Goal: Task Accomplishment & Management: Complete application form

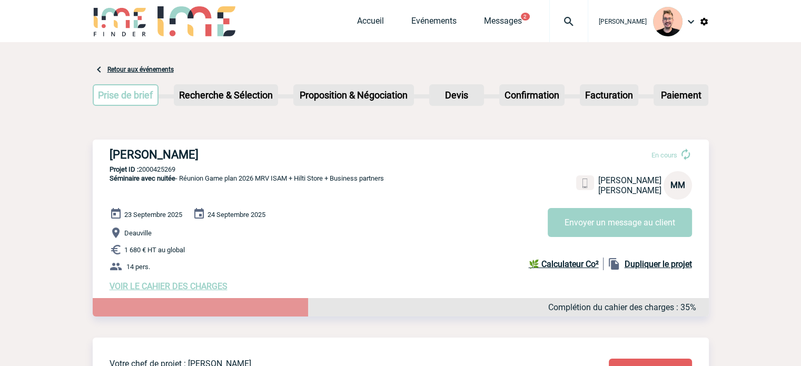
click at [393, 26] on span "Accueil" at bounding box center [384, 21] width 54 height 10
click at [439, 24] on link "Evénements" at bounding box center [433, 23] width 45 height 15
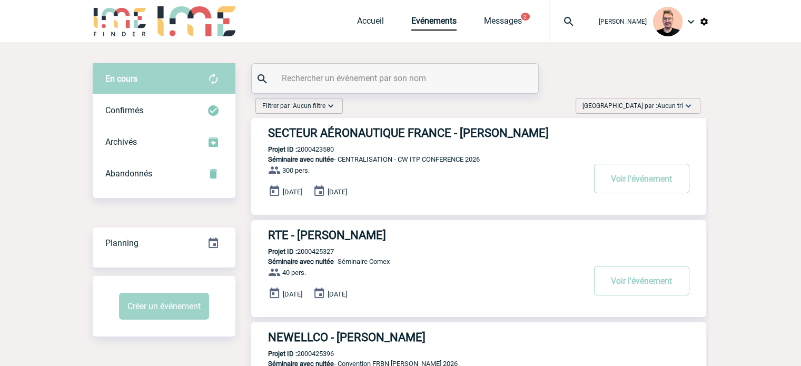
click at [357, 14] on div "Accueil Evénements Messages 2 Projet, client Projet, client" at bounding box center [472, 21] width 231 height 42
click at [357, 19] on link "Accueil" at bounding box center [370, 23] width 27 height 15
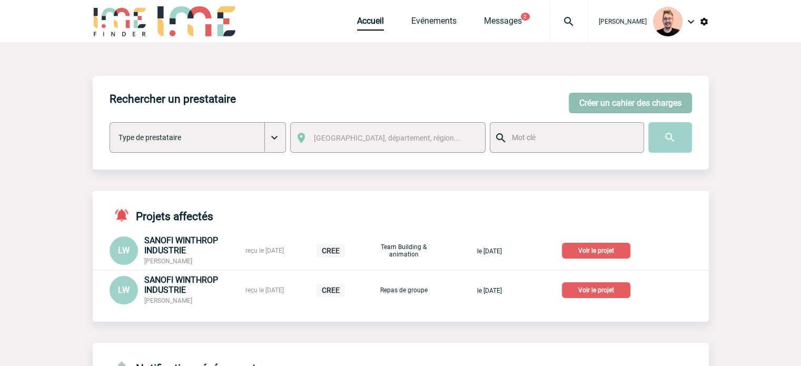
click at [622, 98] on button "Créer un cahier des charges" at bounding box center [630, 103] width 123 height 21
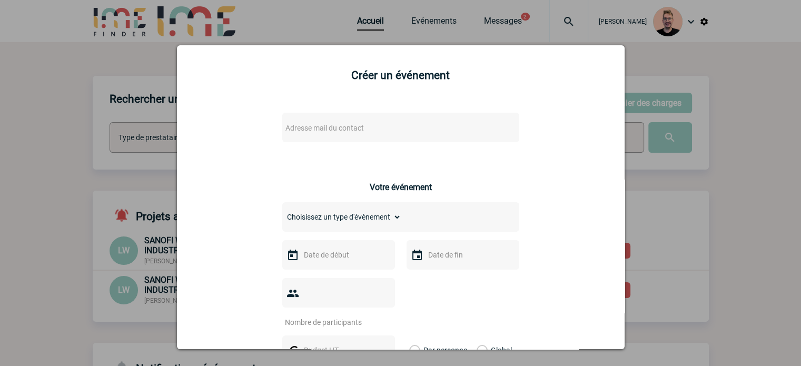
click at [293, 132] on span "Adresse mail du contact" at bounding box center [324, 128] width 78 height 8
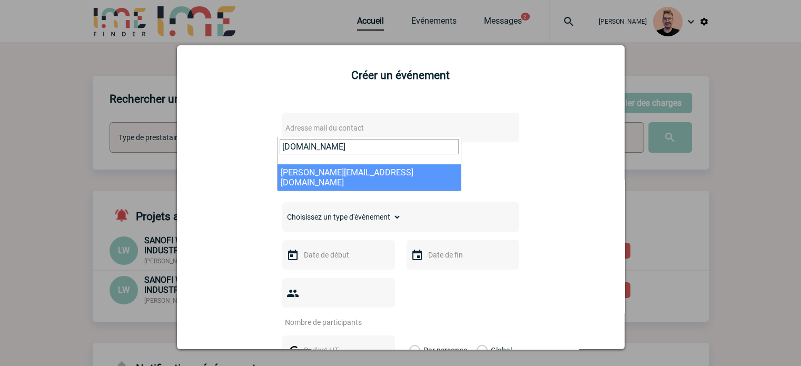
type input "[DOMAIN_NAME]"
select select "130235"
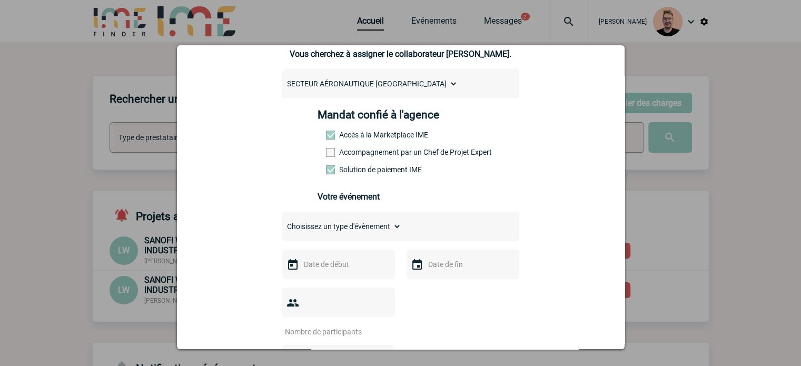
scroll to position [158, 0]
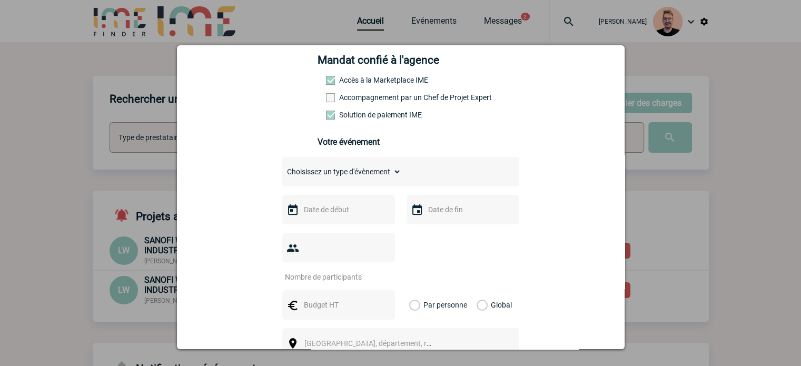
click at [341, 179] on select "Choisissez un type d'évènement Séminaire avec nuitée Séminaire sans nuitée Repa…" at bounding box center [341, 171] width 119 height 15
select select "3"
click at [282, 167] on select "Choisissez un type d'évènement Séminaire avec nuitée Séminaire sans nuitée Repa…" at bounding box center [341, 171] width 119 height 15
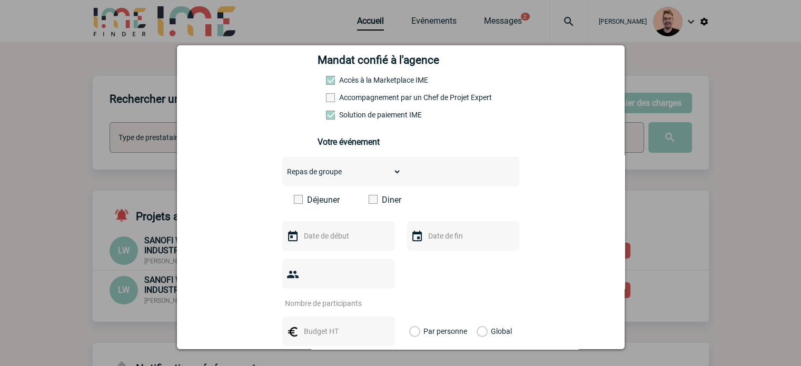
scroll to position [211, 0]
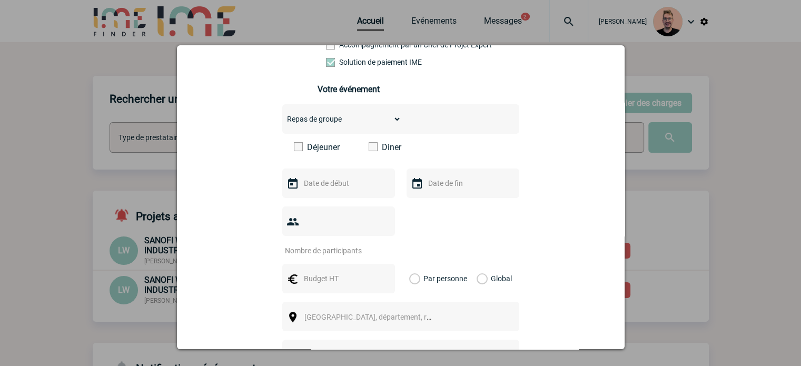
click at [369, 147] on span at bounding box center [373, 146] width 9 height 9
click at [0, 0] on input "Diner" at bounding box center [0, 0] width 0 height 0
click at [312, 189] on input "text" at bounding box center [337, 183] width 73 height 14
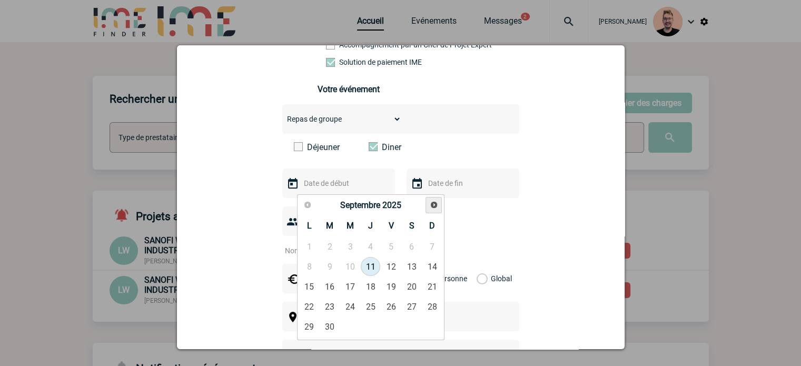
click at [434, 202] on span "Suivant" at bounding box center [434, 205] width 8 height 8
click at [369, 271] on link "11" at bounding box center [370, 266] width 19 height 19
type input "[DATE]"
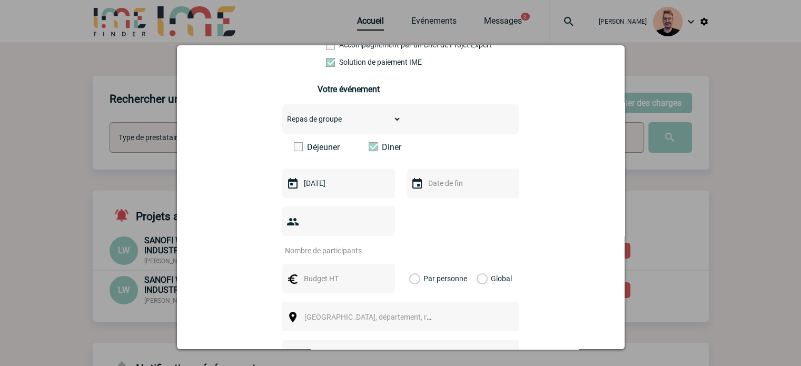
click at [449, 181] on input "text" at bounding box center [462, 183] width 73 height 14
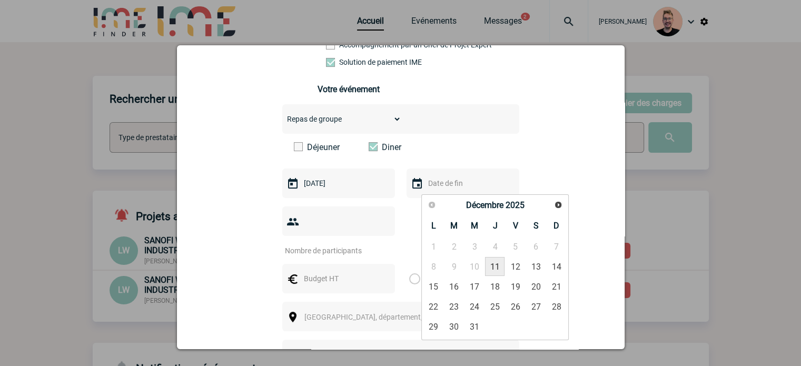
click at [497, 264] on link "11" at bounding box center [494, 266] width 19 height 19
type input "[DATE]"
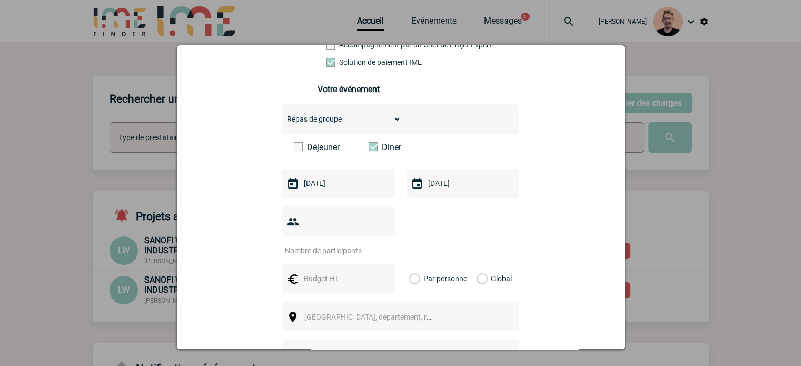
click at [329, 244] on input "number" at bounding box center [331, 251] width 99 height 14
type input "100"
click at [321, 272] on input "text" at bounding box center [337, 279] width 73 height 14
type input "10000"
click at [475, 264] on div "Global" at bounding box center [492, 278] width 35 height 29
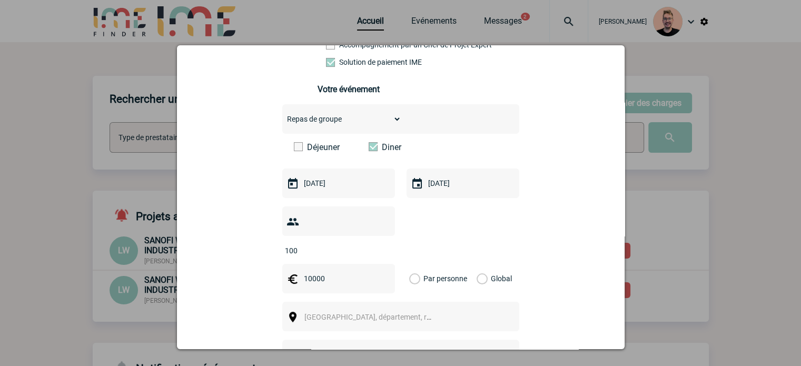
click at [477, 264] on label "Global" at bounding box center [480, 278] width 7 height 29
click at [0, 0] on input "Global" at bounding box center [0, 0] width 0 height 0
click at [324, 313] on span "[GEOGRAPHIC_DATA], département, région..." at bounding box center [377, 317] width 146 height 8
type input "R"
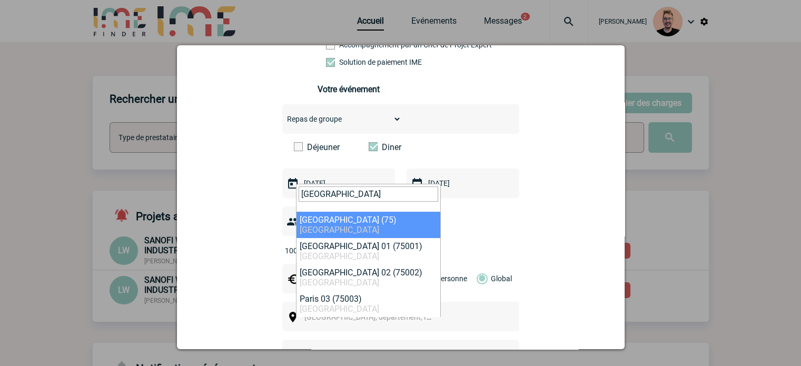
type input "[GEOGRAPHIC_DATA]"
select select "3"
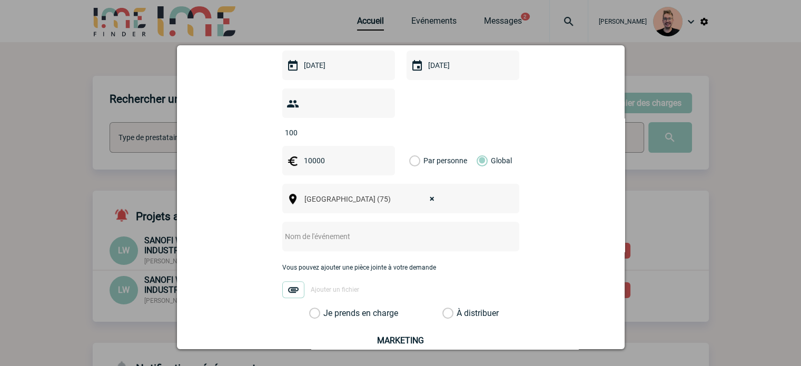
scroll to position [421, 0]
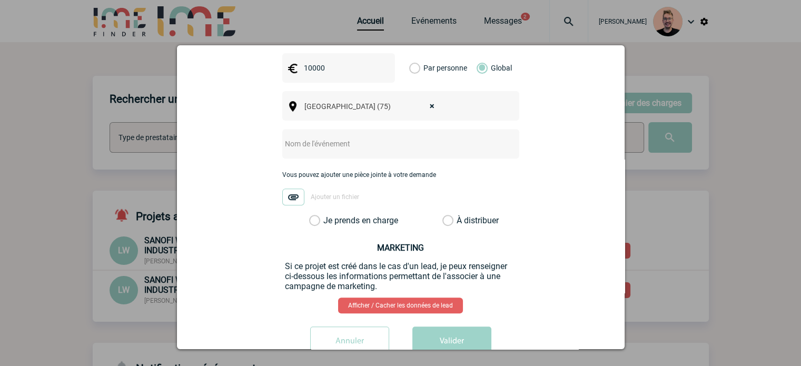
click at [303, 129] on div at bounding box center [400, 143] width 237 height 29
click at [305, 137] on input "text" at bounding box center [386, 144] width 209 height 14
paste input "REPAS DE FIN D [PERSON_NAME]"
type input "REPAS DE FIN D [PERSON_NAME]"
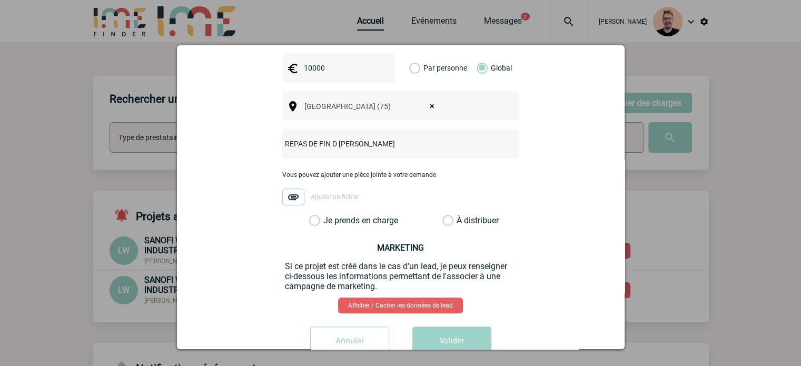
click at [313, 215] on label "Je prends en charge" at bounding box center [318, 220] width 18 height 11
click at [0, 0] on input "Je prends en charge" at bounding box center [0, 0] width 0 height 0
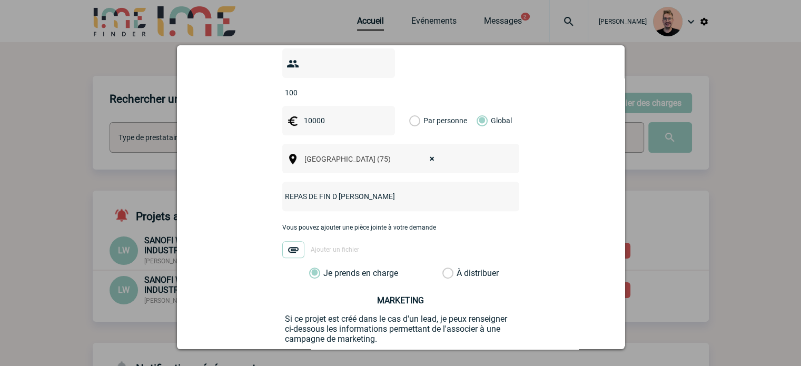
scroll to position [436, 0]
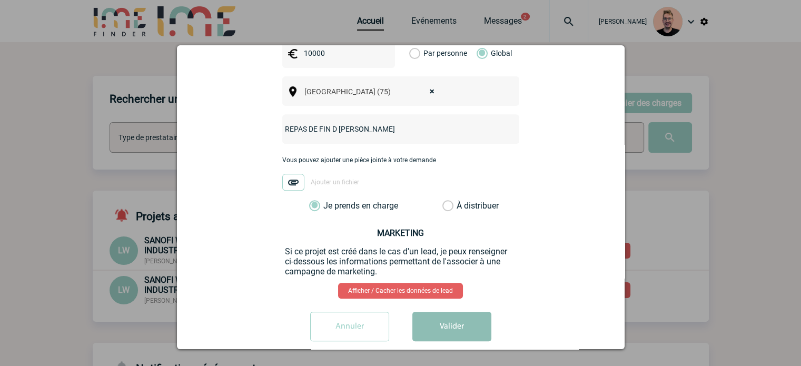
click at [438, 312] on button "Valider" at bounding box center [451, 326] width 79 height 29
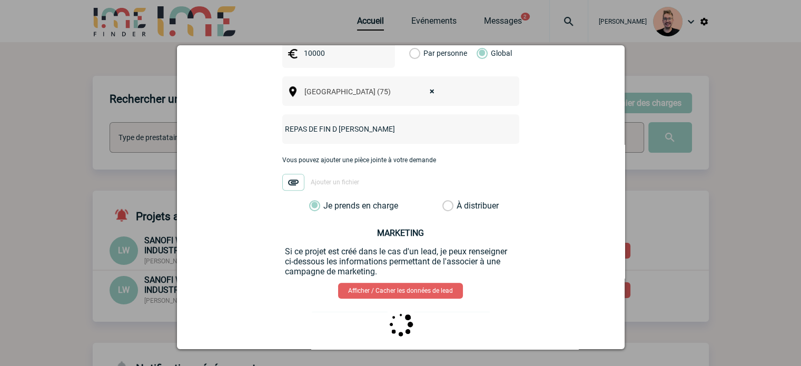
scroll to position [0, 0]
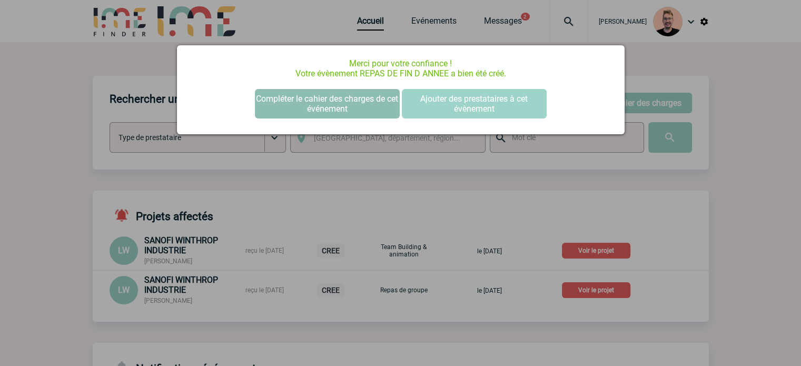
click at [297, 98] on button "Compléter le cahier des charges de cet événement" at bounding box center [327, 103] width 145 height 29
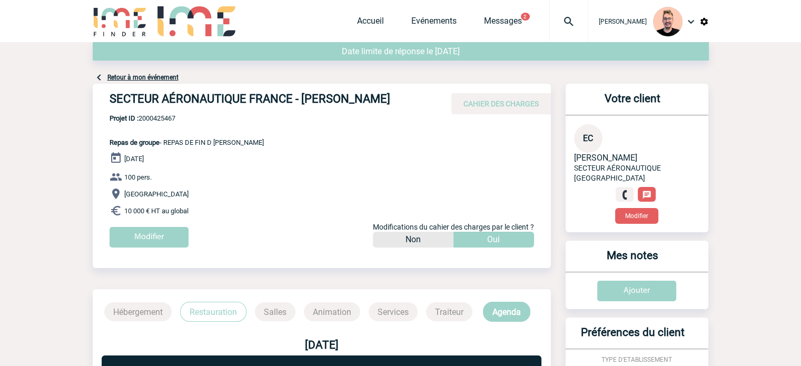
drag, startPoint x: 383, startPoint y: 96, endPoint x: 106, endPoint y: 98, distance: 276.5
click at [106, 98] on div "SECTEUR AÉRONAUTIQUE FRANCE - Emilie CREUSAT CAHIER DES CHARGES" at bounding box center [322, 99] width 458 height 31
copy h4 "SECTEUR AÉRONAUTIQUE FRANCE - Emilie CREUSAT"
click at [170, 117] on span "Projet ID : 2000425467" at bounding box center [187, 118] width 154 height 8
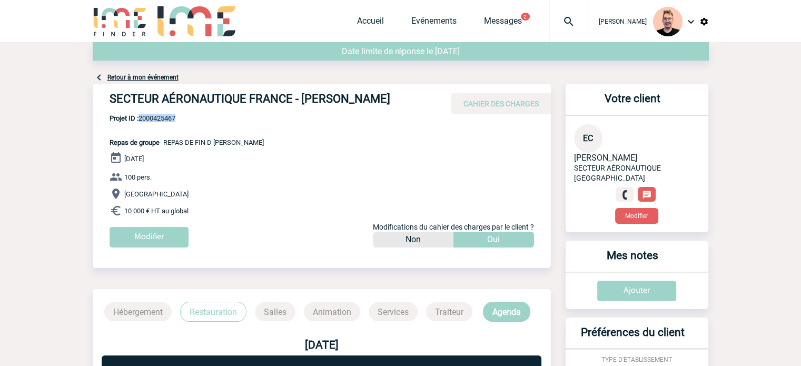
copy span "2000425467"
